Goal: Navigation & Orientation: Find specific page/section

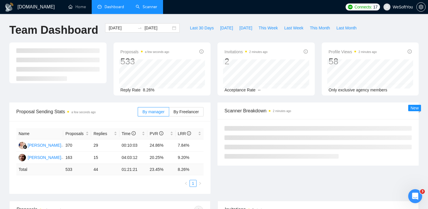
click at [144, 9] on link "Scanner" at bounding box center [147, 6] width 22 height 5
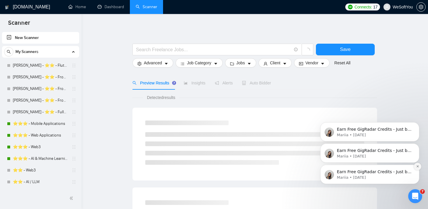
click at [417, 165] on icon "Dismiss notification" at bounding box center [417, 166] width 3 height 3
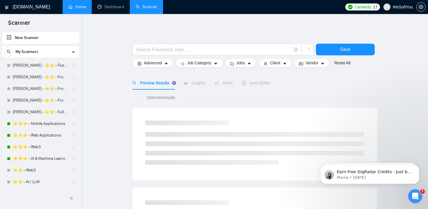
click at [79, 7] on link "Home" at bounding box center [76, 6] width 17 height 5
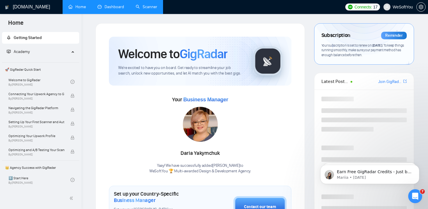
click at [102, 4] on link "Dashboard" at bounding box center [111, 6] width 27 height 5
